Goal: Information Seeking & Learning: Understand process/instructions

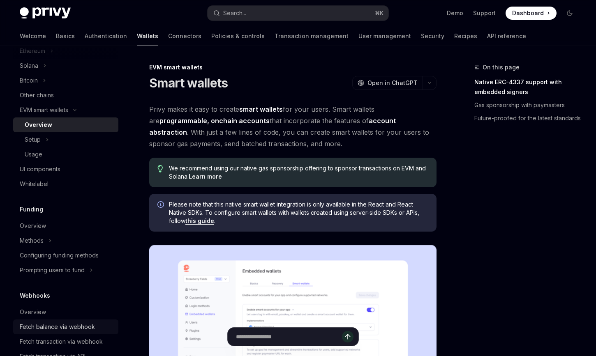
scroll to position [218, 0]
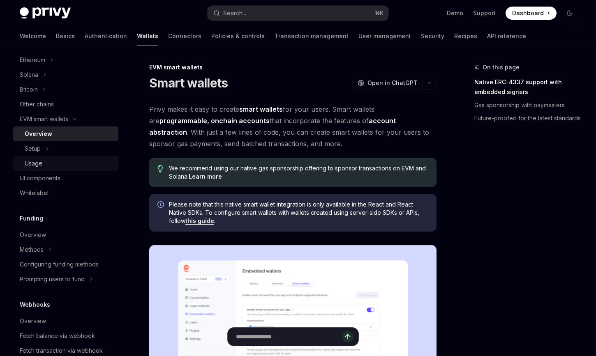
click at [33, 160] on div "Usage" at bounding box center [34, 164] width 18 height 10
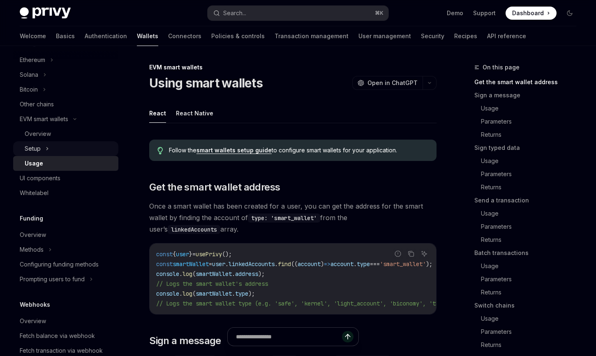
click at [33, 150] on div "Setup" at bounding box center [33, 149] width 16 height 10
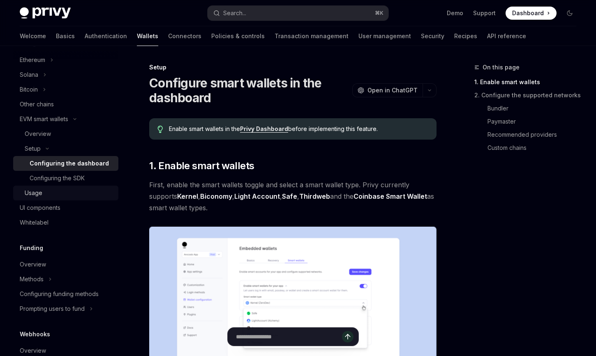
click at [38, 189] on div "Usage" at bounding box center [34, 193] width 18 height 10
type textarea "*"
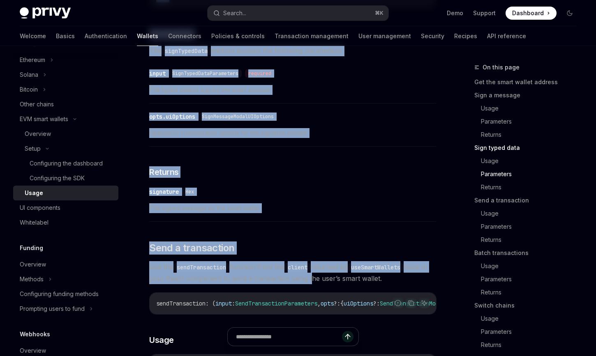
drag, startPoint x: 150, startPoint y: 81, endPoint x: 311, endPoint y: 289, distance: 263.6
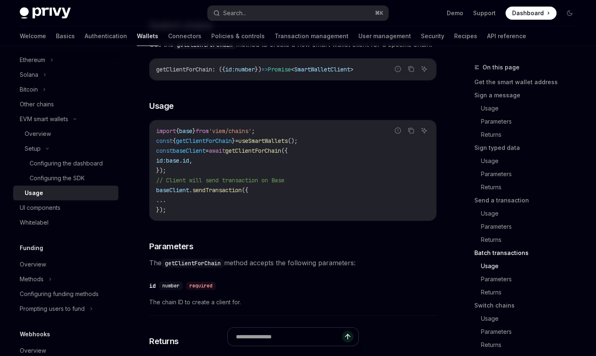
scroll to position [2591, 0]
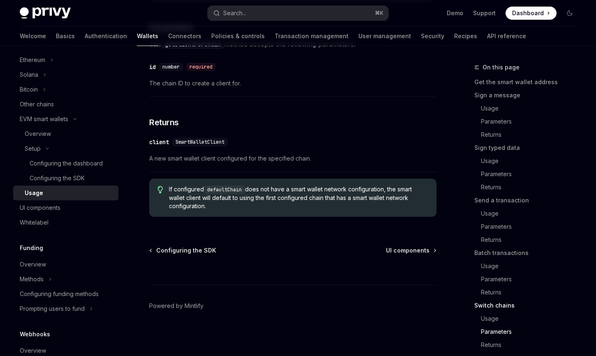
copy div "Lorem ipsum dolorsi AmetCO Adip el SeddOEI TempOR Inci ut LaboREE Dolor Magna A…"
click at [282, 135] on div "​ client SmartWalletClient A new smart wallet client configured for the specifi…" at bounding box center [292, 152] width 287 height 39
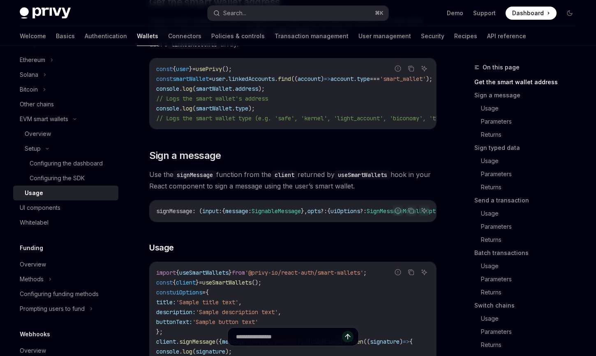
click at [233, 192] on span "Use the signMessage function from the client returned by useSmartWallets hook i…" at bounding box center [292, 180] width 287 height 23
